Goal: Information Seeking & Learning: Learn about a topic

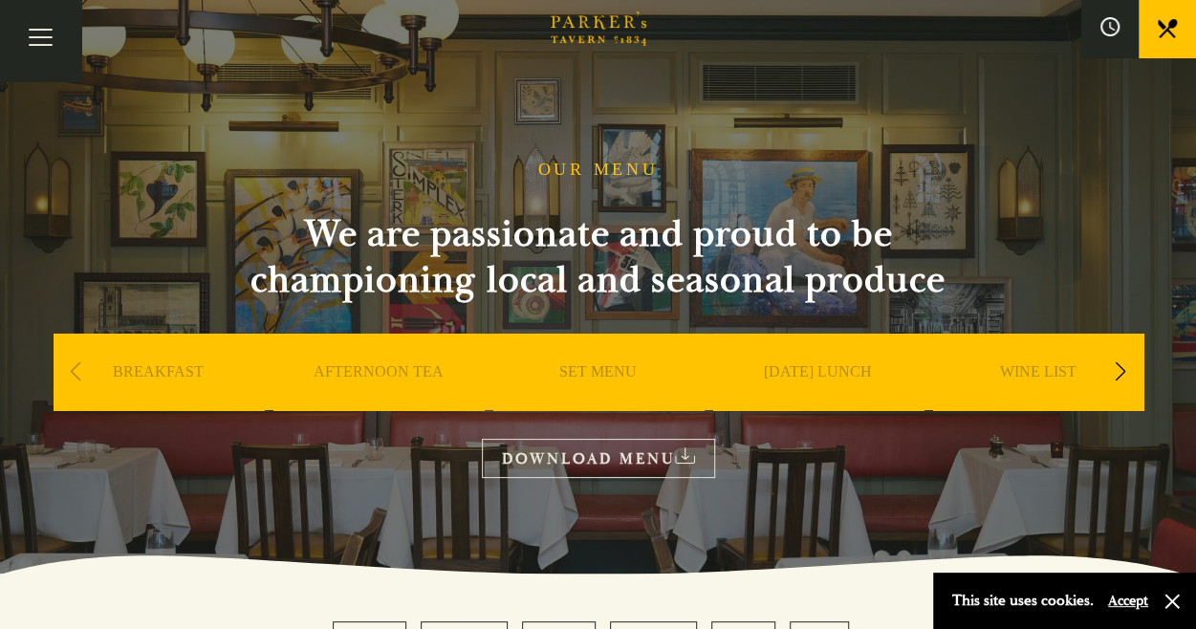
click at [594, 357] on div "SET MENU" at bounding box center [598, 401] width 210 height 134
click at [598, 370] on link "SET MENU" at bounding box center [597, 400] width 77 height 77
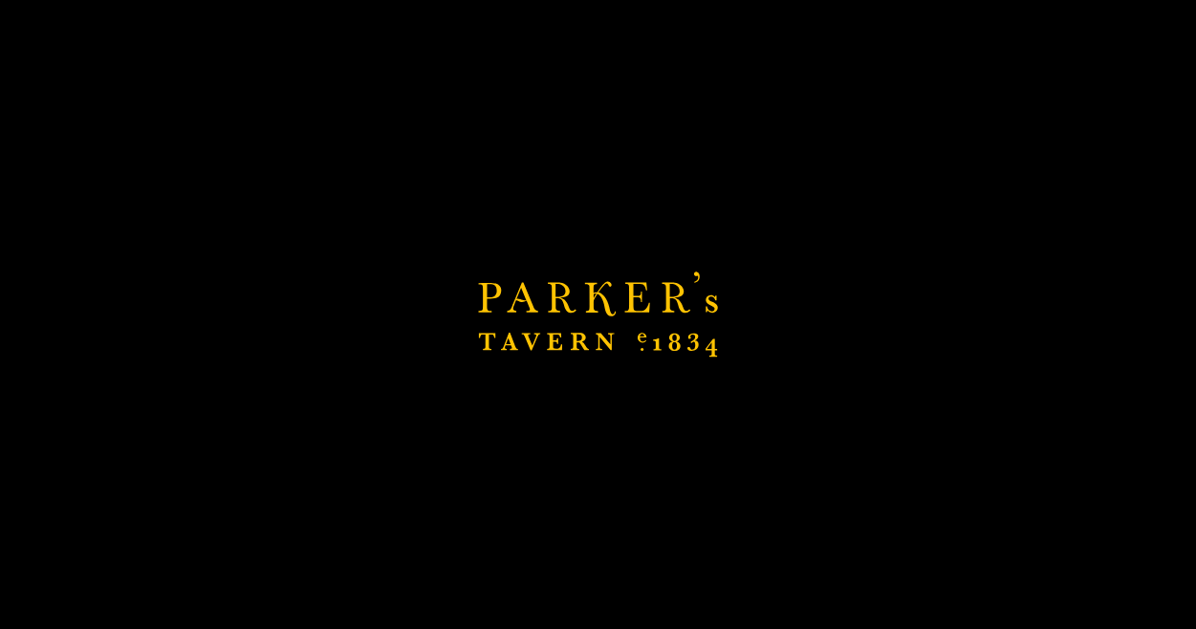
scroll to position [330, 0]
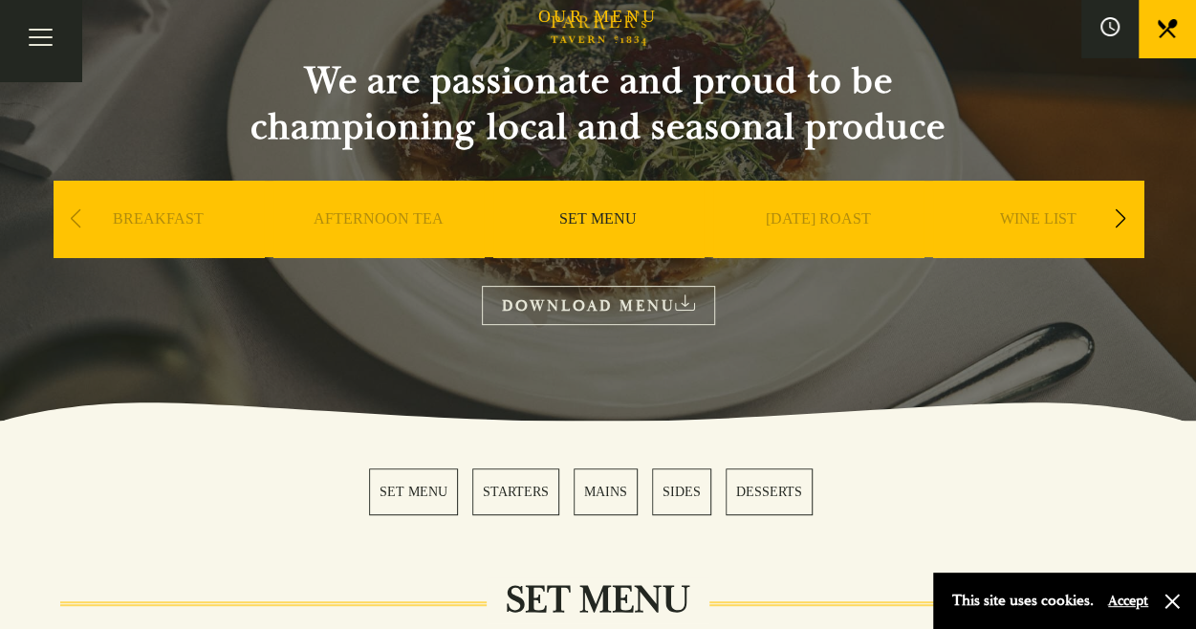
scroll to position [152, 0]
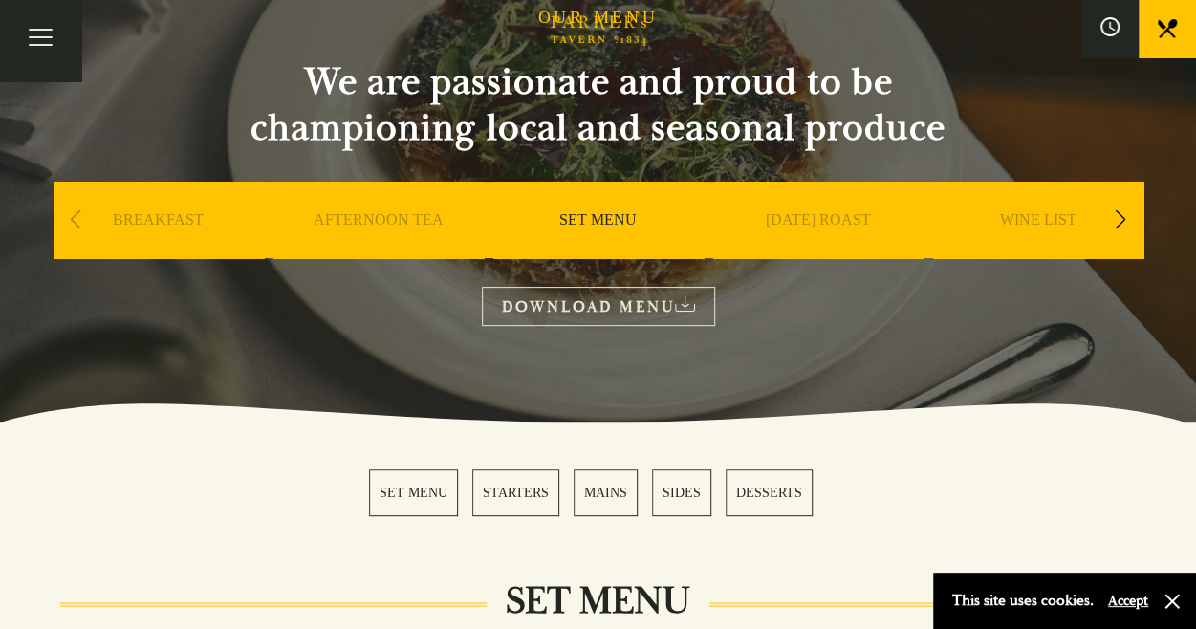
click at [1123, 226] on div "Next slide" at bounding box center [1121, 220] width 26 height 42
click at [813, 211] on link "A LA CARTE" at bounding box center [818, 248] width 89 height 77
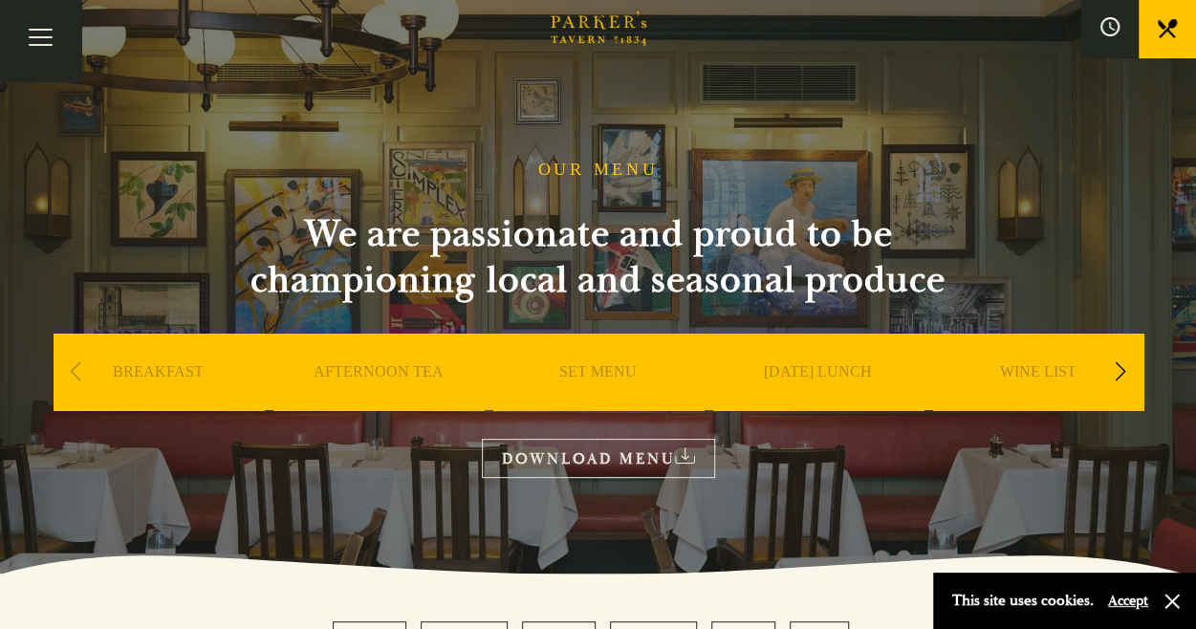
click at [593, 362] on div "SET MENU" at bounding box center [598, 401] width 210 height 134
